Goal: Task Accomplishment & Management: Complete application form

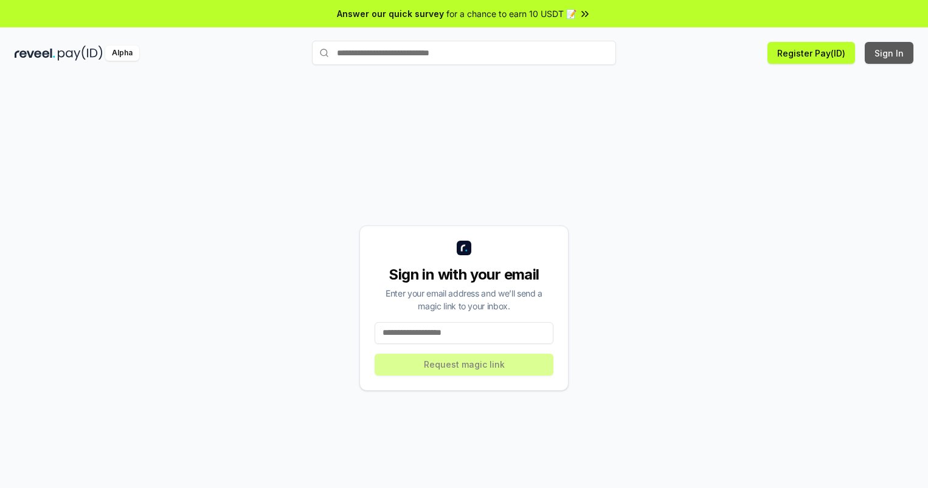
click at [890, 53] on button "Sign In" at bounding box center [889, 53] width 49 height 22
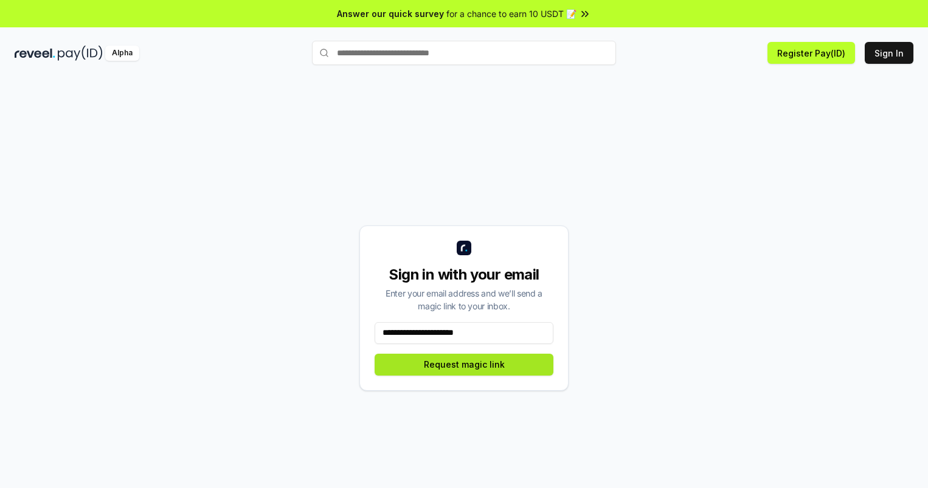
type input "**********"
click at [464, 364] on button "Request magic link" at bounding box center [464, 365] width 179 height 22
